Goal: Task Accomplishment & Management: Manage account settings

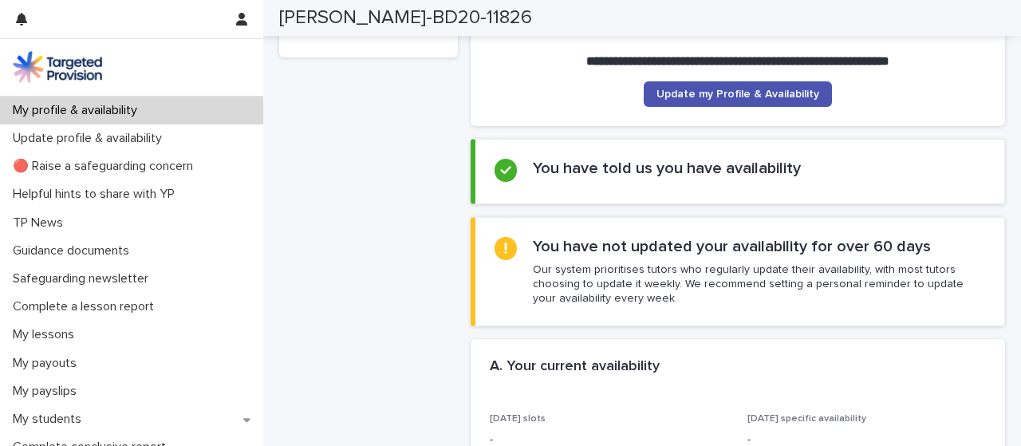
scroll to position [180, 0]
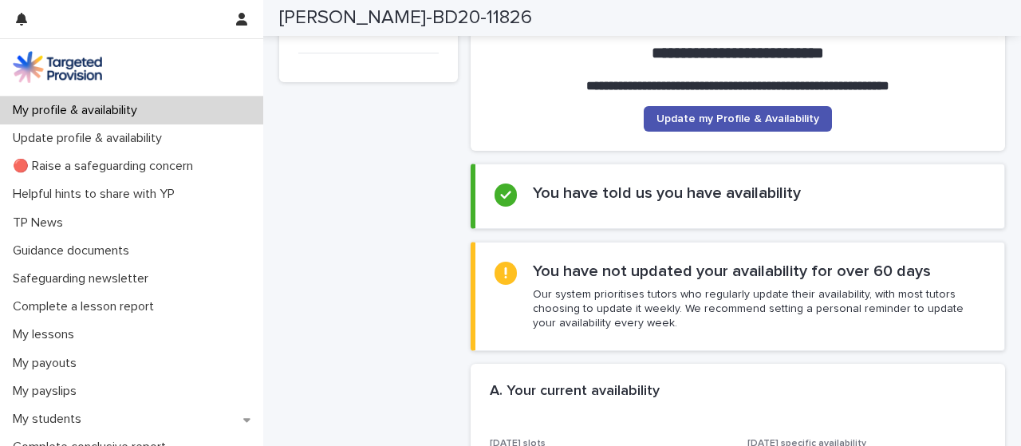
click at [805, 270] on h2 "You have not updated your availability for over 60 days" at bounding box center [732, 271] width 398 height 19
click at [505, 264] on div at bounding box center [506, 273] width 23 height 23
click at [568, 274] on h2 "You have not updated your availability for over 60 days" at bounding box center [732, 271] width 398 height 19
click at [701, 123] on span "Update my Profile & Availability" at bounding box center [738, 118] width 163 height 11
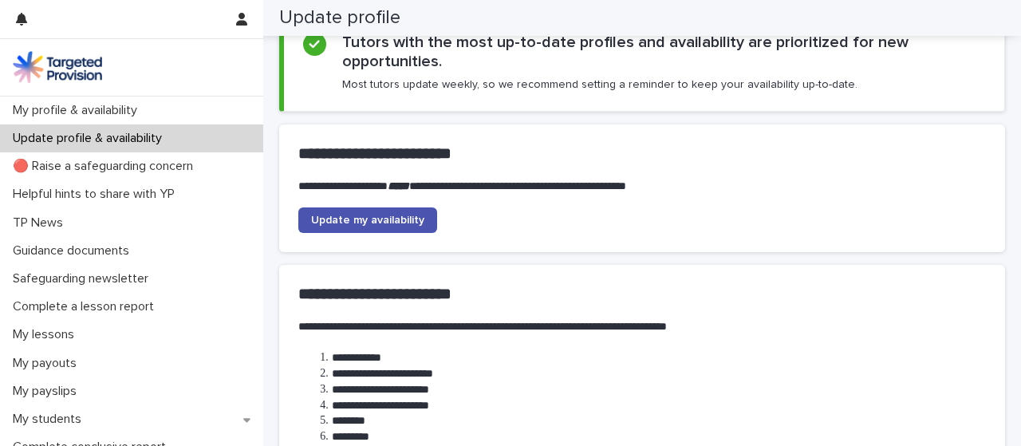
scroll to position [65, 0]
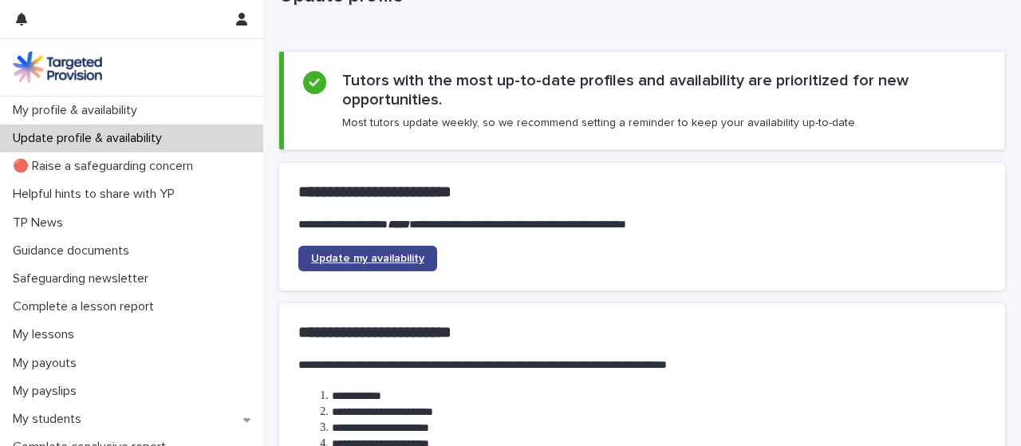
click at [357, 255] on span "Update my availability" at bounding box center [367, 258] width 113 height 11
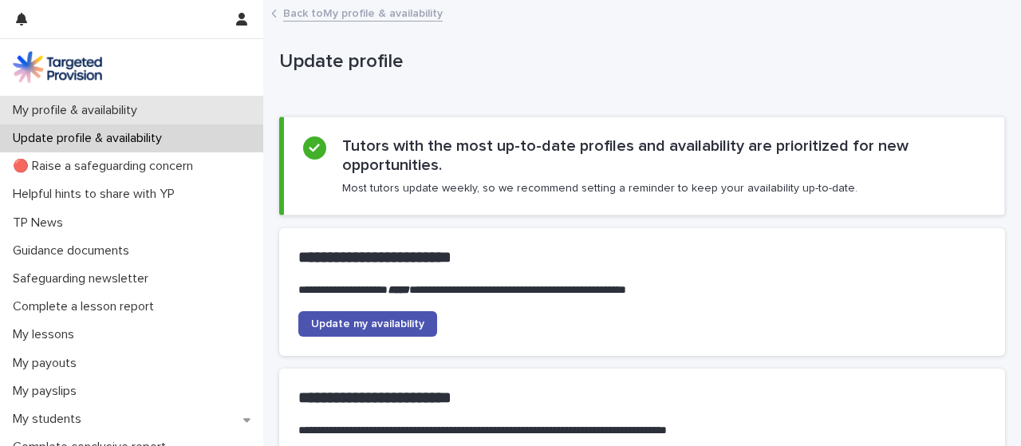
click at [184, 98] on div "My profile & availability" at bounding box center [131, 111] width 263 height 28
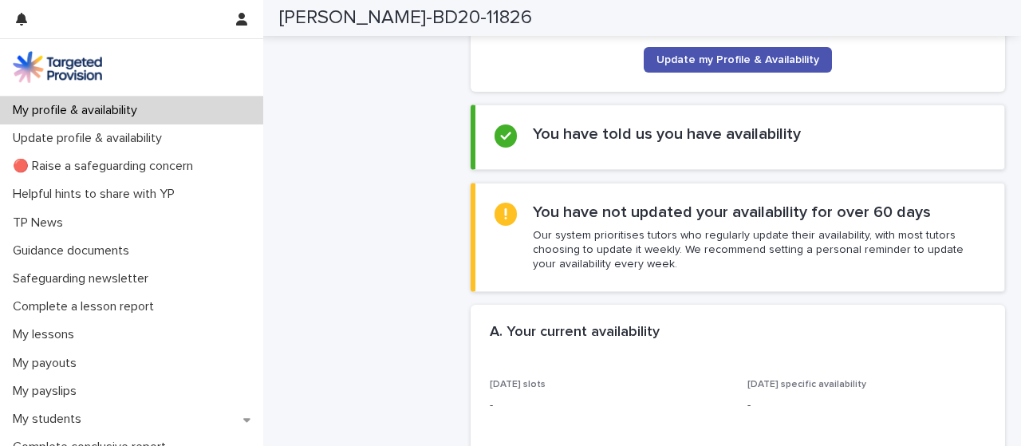
scroll to position [227, 0]
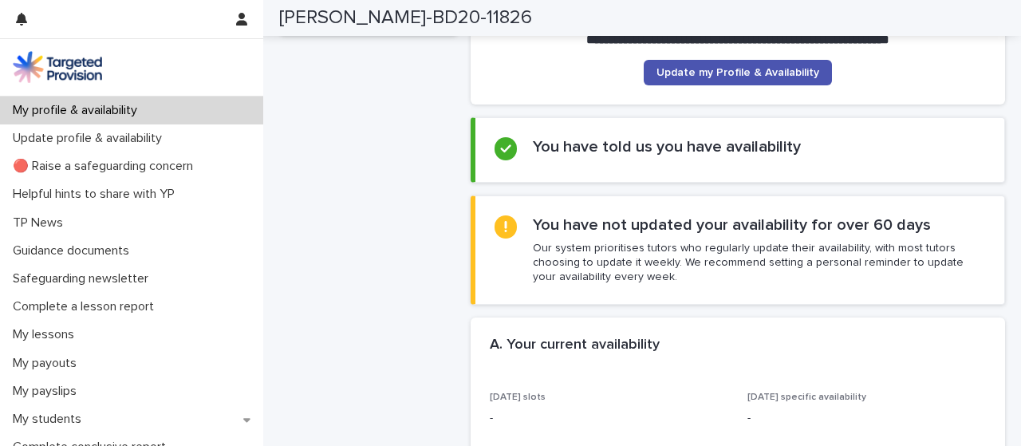
click at [722, 243] on p "Our system prioritises tutors who regularly update their availability, with mos…" at bounding box center [759, 263] width 452 height 44
drag, startPoint x: 722, startPoint y: 243, endPoint x: 505, endPoint y: 215, distance: 218.9
click at [505, 215] on div at bounding box center [506, 226] width 23 height 23
click at [505, 227] on icon at bounding box center [505, 226] width 11 height 11
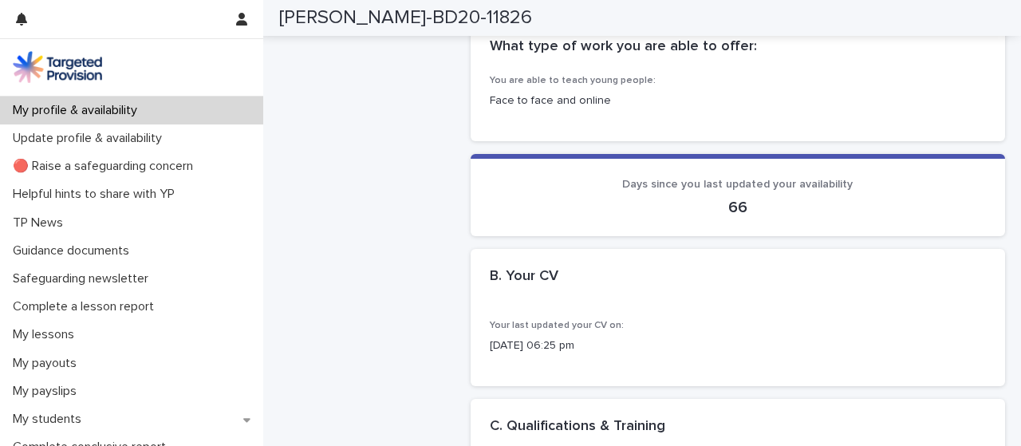
scroll to position [0, 0]
